Goal: Information Seeking & Learning: Learn about a topic

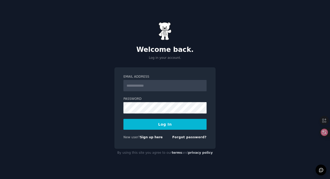
type input "**********"
click at [152, 129] on button "Log In" at bounding box center [165, 124] width 83 height 11
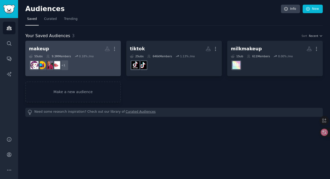
click at [82, 45] on h2 "makeup More" at bounding box center [73, 48] width 88 height 9
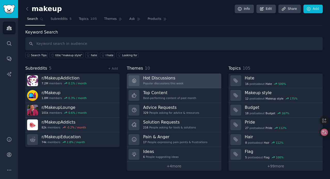
click at [166, 79] on h3 "Hot Discussions" at bounding box center [163, 77] width 40 height 5
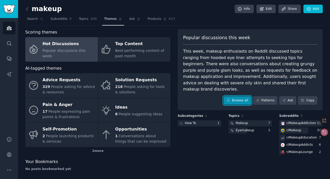
click at [238, 97] on link "Browse all" at bounding box center [238, 100] width 28 height 9
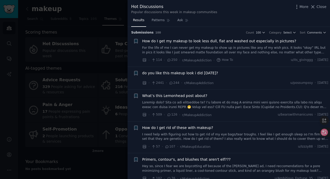
click at [196, 43] on span "How do I get my makeup to look less dull, flat and washed out especially in pic…" at bounding box center [219, 41] width 154 height 5
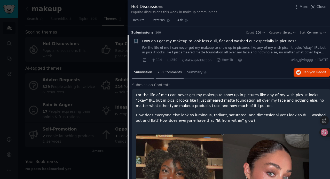
click at [168, 73] on span "250 Comments" at bounding box center [170, 72] width 24 height 5
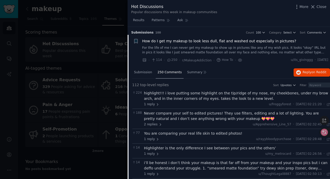
click at [158, 41] on span "How do I get my makeup to look less dull, flat and washed out especially in pic…" at bounding box center [219, 41] width 154 height 5
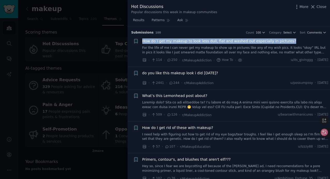
drag, startPoint x: 293, startPoint y: 41, endPoint x: 152, endPoint y: 38, distance: 141.1
click at [152, 38] on li "+ How do I get my makeup to look less dull, flat and washed out especially in p…" at bounding box center [229, 51] width 203 height 32
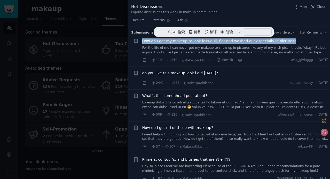
click at [152, 47] on link "For the life of me I can never get my makeup to show up in pictures like any of…" at bounding box center [235, 50] width 186 height 9
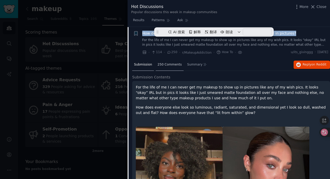
scroll to position [8, 0]
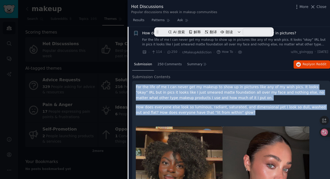
drag, startPoint x: 232, startPoint y: 114, endPoint x: 133, endPoint y: 88, distance: 102.5
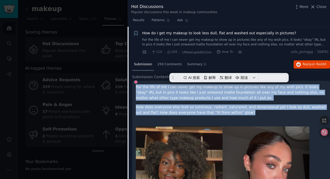
copy div "For the life of me I can never get my makeup to show up in pictures like any of…"
click at [318, 9] on span "Close" at bounding box center [322, 6] width 10 height 5
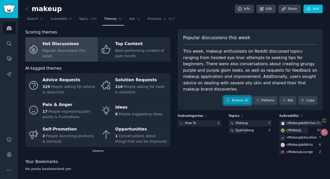
click at [242, 96] on link "Browse all" at bounding box center [238, 100] width 28 height 9
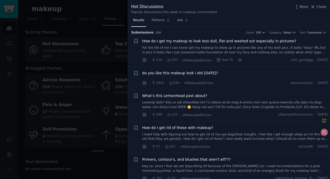
click at [201, 73] on span "do you like this makeup look i did [DATE]?" at bounding box center [180, 73] width 76 height 5
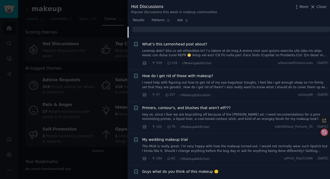
scroll to position [220, 0]
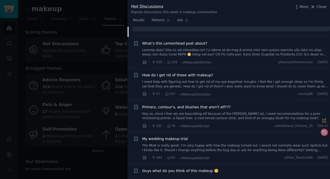
click at [203, 76] on span "How do I get rid of these with makeup?" at bounding box center [177, 75] width 71 height 5
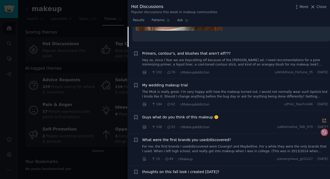
scroll to position [290, 0]
click at [179, 85] on span "My wedding makeup trial" at bounding box center [165, 84] width 46 height 5
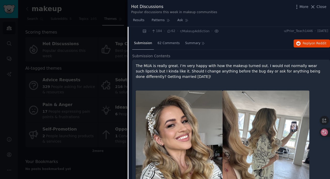
scroll to position [134, 0]
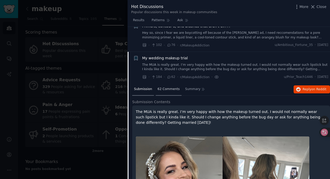
click at [170, 89] on span "62 Comments" at bounding box center [169, 89] width 22 height 5
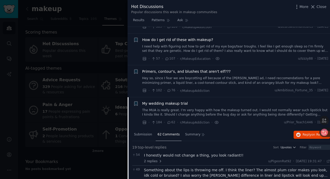
scroll to position [102, 0]
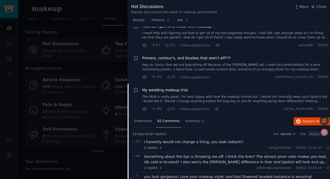
click at [176, 92] on span "My wedding makeup trial" at bounding box center [165, 90] width 46 height 5
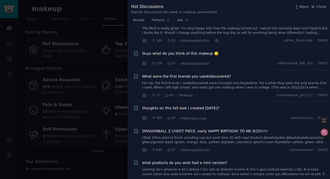
scroll to position [170, 0]
click at [205, 108] on span "thoughts on this fall look i created [DATE]?" at bounding box center [180, 108] width 77 height 5
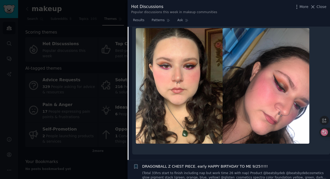
scroll to position [270, 0]
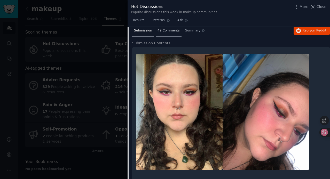
click at [172, 34] on div "49 Comments" at bounding box center [169, 31] width 26 height 12
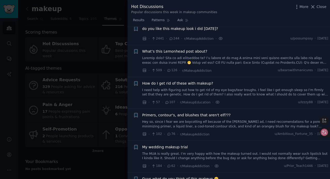
scroll to position [0, 0]
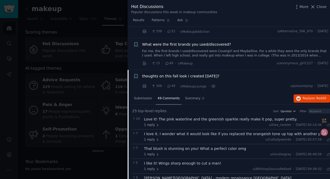
click at [183, 74] on span "thoughts on this fall look i created [DATE]?" at bounding box center [180, 76] width 77 height 5
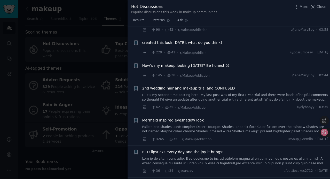
scroll to position [345, 0]
click at [196, 120] on span "Mermaid inspired eyeshadow look" at bounding box center [173, 120] width 62 height 5
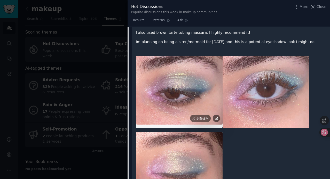
scroll to position [406, 0]
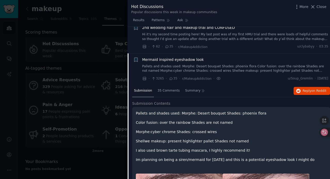
click at [185, 61] on span "Mermaid inspired eyeshadow look" at bounding box center [173, 59] width 62 height 5
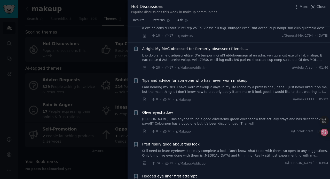
scroll to position [788, 0]
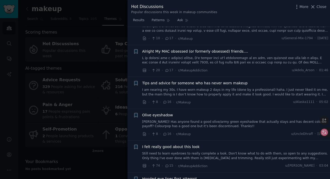
click at [93, 27] on div at bounding box center [165, 89] width 330 height 179
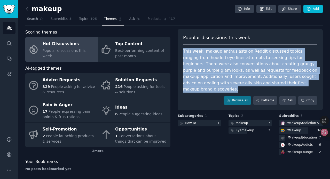
drag, startPoint x: 267, startPoint y: 84, endPoint x: 183, endPoint y: 51, distance: 90.1
click at [183, 51] on div "This week, makeup enthusiasts on Reddit discussed topics ranging from hooded ey…" at bounding box center [250, 70] width 134 height 44
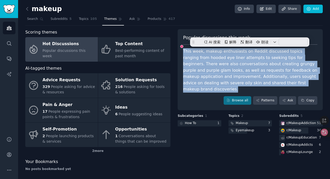
copy div "This week, makeup enthusiasts on Reddit discussed topics ranging from hooded ey…"
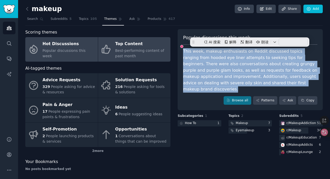
click at [135, 49] on span "Best-performing content of past month" at bounding box center [139, 54] width 49 height 10
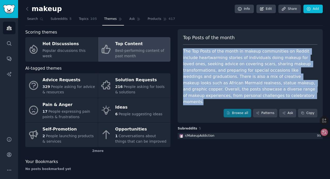
drag, startPoint x: 226, startPoint y: 96, endPoint x: 180, endPoint y: 50, distance: 65.6
click at [180, 50] on div "Top Posts of the month The Top Posts of the month in makeup communities on Redd…" at bounding box center [250, 76] width 145 height 94
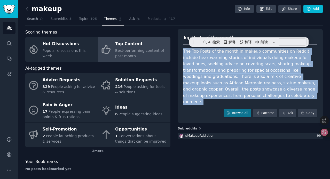
click at [263, 80] on div "The Top Posts of the month in makeup communities on Reddit include heartwarming…" at bounding box center [250, 76] width 134 height 57
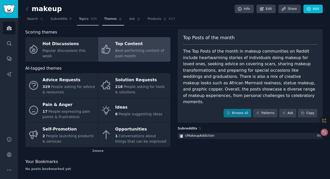
click at [87, 20] on span "Topics" at bounding box center [84, 19] width 10 height 5
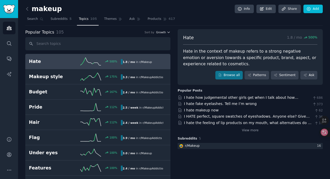
click at [160, 32] on span "Growth" at bounding box center [161, 32] width 10 height 4
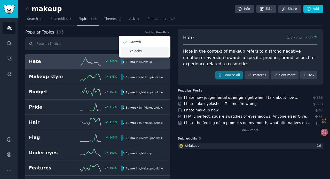
click at [150, 50] on div "Velocity" at bounding box center [145, 51] width 48 height 9
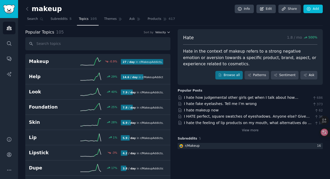
click at [159, 34] on span "Velocity" at bounding box center [160, 32] width 11 height 4
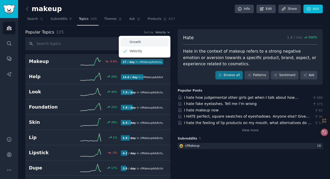
click at [154, 41] on div "Growth" at bounding box center [145, 42] width 48 height 9
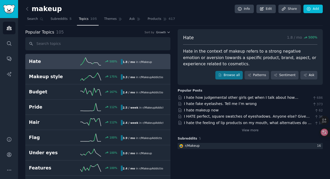
click at [161, 35] on div "Popular Topics 105 Sort by Growth" at bounding box center [97, 32] width 145 height 6
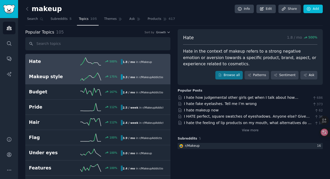
click at [136, 77] on div "3.3 / mo in r/ MakeupAddiction" at bounding box center [142, 76] width 42 height 5
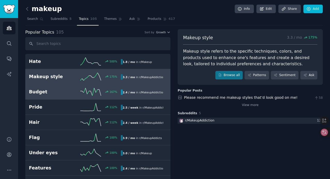
click at [139, 95] on div "2.4 / mo in r/ MakeupAddiction" at bounding box center [142, 92] width 42 height 5
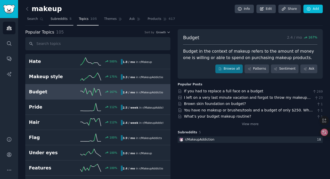
click at [64, 20] on span "Subreddits" at bounding box center [59, 19] width 17 height 5
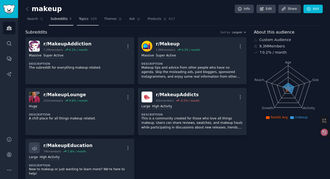
click at [90, 20] on span "105" at bounding box center [93, 19] width 7 height 5
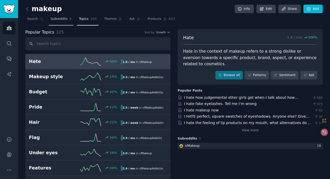
click at [52, 20] on span "Subreddits" at bounding box center [59, 19] width 17 height 5
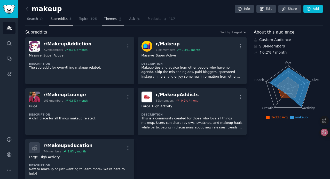
click at [109, 20] on span "Themes" at bounding box center [110, 19] width 13 height 5
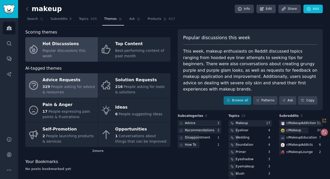
click at [81, 80] on div "Advice Requests" at bounding box center [69, 80] width 53 height 8
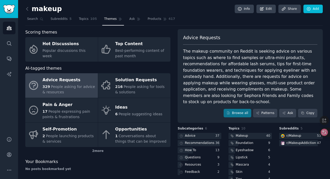
click at [30, 10] on link at bounding box center [28, 9] width 6 height 8
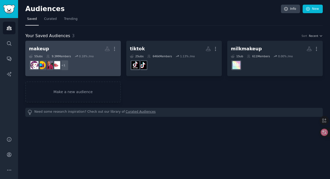
click at [91, 48] on h2 "makeup More" at bounding box center [73, 48] width 88 height 9
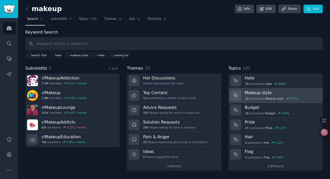
click at [258, 94] on h3 "Makeup style" at bounding box center [282, 92] width 74 height 5
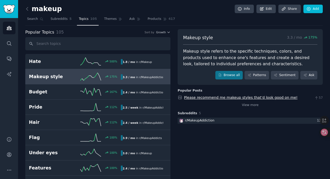
click at [248, 98] on link "Please recommend me makeup styles that’d look good on me!" at bounding box center [241, 98] width 114 height 4
click at [28, 9] on icon at bounding box center [27, 8] width 5 height 5
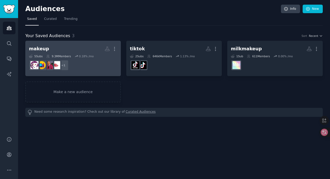
click at [73, 46] on h2 "makeup More" at bounding box center [73, 48] width 88 height 9
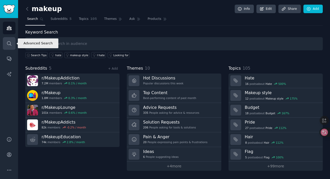
click at [6, 43] on icon "Sidebar" at bounding box center [8, 43] width 5 height 5
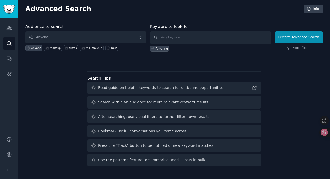
click at [105, 63] on div "Audience to search Anyone Anyone makeup tiktok milkmakeup New Keyword to look f…" at bounding box center [174, 96] width 298 height 145
click at [56, 48] on div "makeup" at bounding box center [55, 48] width 11 height 4
click at [174, 40] on input "text" at bounding box center [210, 38] width 121 height 12
type input "fall"
click button "Perform Advanced Search" at bounding box center [299, 38] width 48 height 12
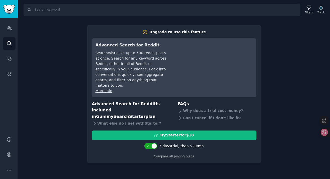
click at [279, 104] on div "Search Filters Track Upgrade to use this feature Advanced Search for Reddit Sea…" at bounding box center [174, 89] width 312 height 179
click at [78, 96] on div "Search Filters Track Upgrade to use this feature Advanced Search for Reddit Sea…" at bounding box center [174, 89] width 312 height 179
click at [279, 76] on div "Search Filters Track Upgrade to use this feature Advanced Search for Reddit Sea…" at bounding box center [174, 89] width 312 height 179
click at [10, 55] on link "Conversations" at bounding box center [9, 58] width 13 height 13
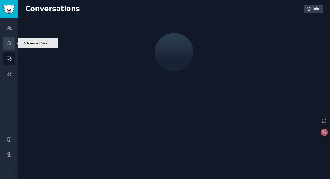
click at [10, 43] on icon "Sidebar" at bounding box center [8, 43] width 5 height 5
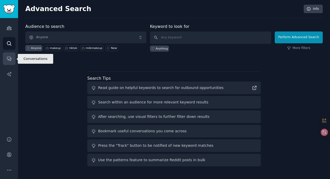
click at [7, 58] on icon "Sidebar" at bounding box center [9, 59] width 4 height 4
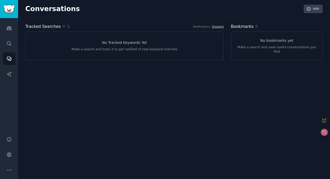
click at [31, 73] on div "Conversations Info Tracked Searches 0 Notifications Disabled No Tracked Keyword…" at bounding box center [174, 89] width 312 height 179
click at [11, 75] on icon "Sidebar" at bounding box center [8, 74] width 5 height 5
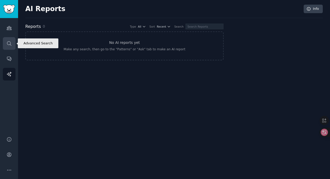
click at [12, 46] on link "Search" at bounding box center [9, 43] width 13 height 13
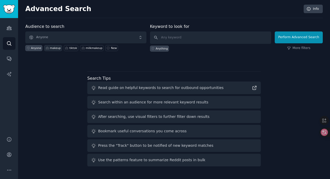
click at [46, 49] on icon at bounding box center [47, 48] width 4 height 4
click at [10, 28] on icon "Sidebar" at bounding box center [8, 27] width 5 height 5
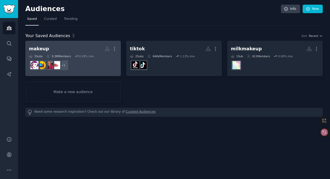
click at [77, 49] on h2 "makeup More" at bounding box center [73, 48] width 88 height 9
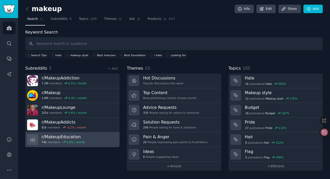
click at [92, 135] on link "r/ MakeupEducation 74k members 2.8 % / month" at bounding box center [72, 140] width 94 height 15
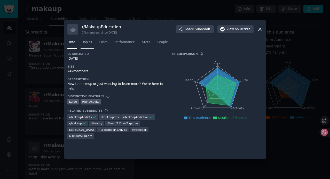
click at [88, 40] on span "Topics" at bounding box center [87, 42] width 10 height 5
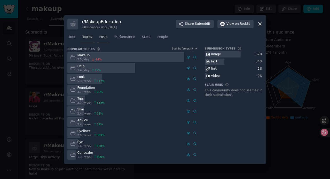
click at [100, 40] on link "Posts" at bounding box center [103, 38] width 12 height 11
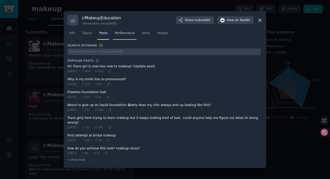
click at [123, 36] on span "Performance" at bounding box center [125, 33] width 20 height 5
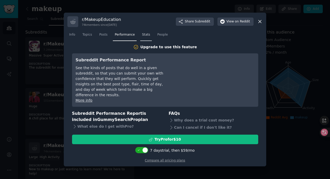
click at [143, 37] on span "Stats" at bounding box center [146, 35] width 8 height 5
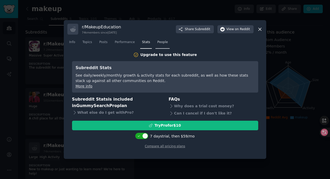
click at [160, 43] on span "People" at bounding box center [162, 42] width 11 height 5
click at [261, 27] on icon at bounding box center [259, 29] width 5 height 5
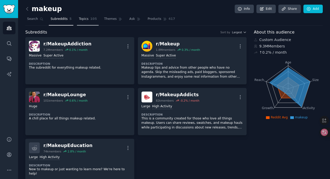
click at [85, 21] on link "Topics 105" at bounding box center [88, 20] width 22 height 11
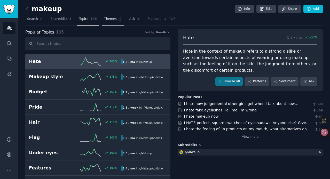
click at [109, 18] on span "Themes" at bounding box center [110, 19] width 13 height 5
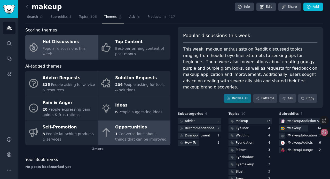
scroll to position [2, 0]
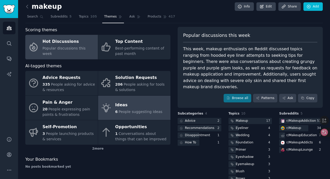
click at [121, 112] on span "People suggesting ideas" at bounding box center [141, 112] width 44 height 4
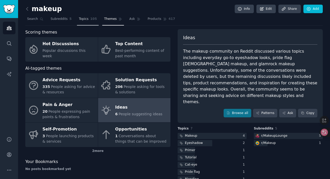
click at [82, 20] on span "Topics" at bounding box center [84, 19] width 10 height 5
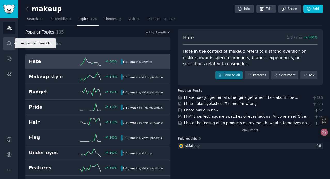
click at [12, 44] on link "Search" at bounding box center [9, 43] width 13 height 13
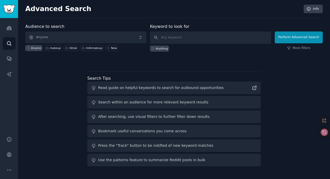
click at [75, 61] on div at bounding box center [174, 61] width 298 height 4
